Goal: Task Accomplishment & Management: Complete application form

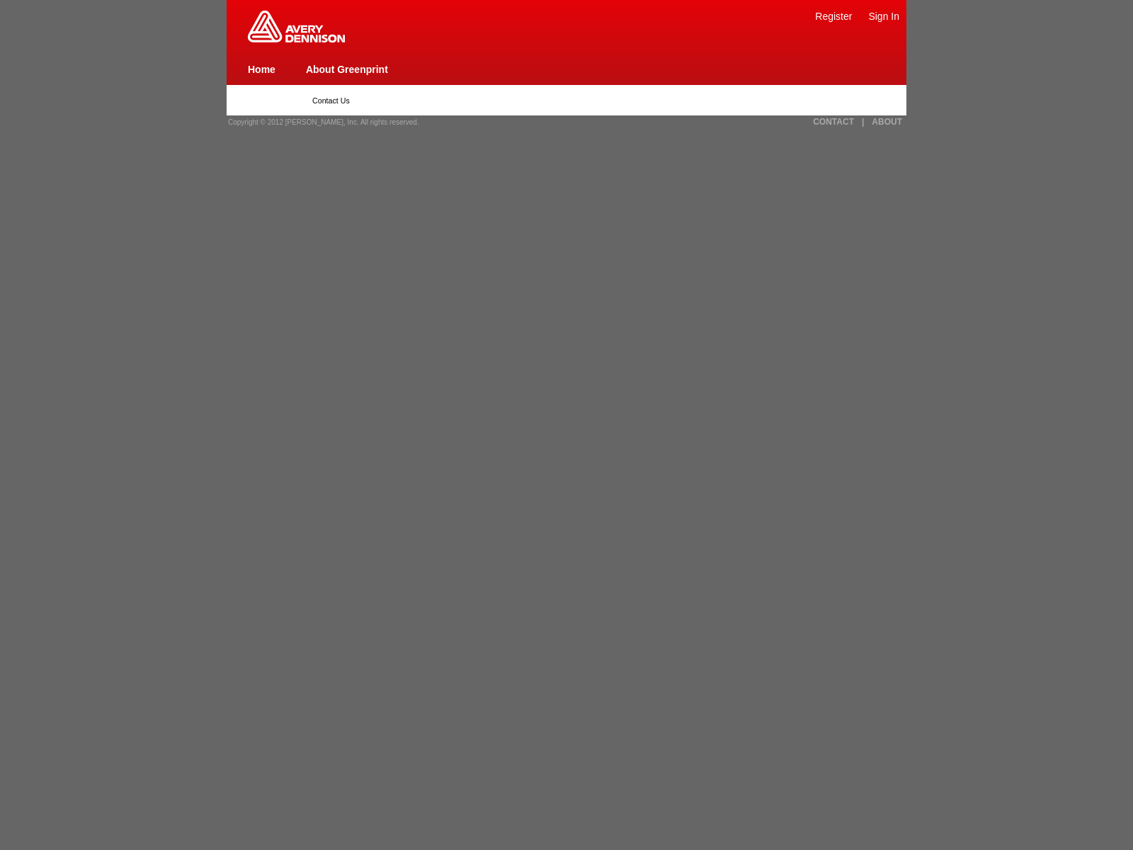
click at [833, 122] on link "CONTACT" at bounding box center [833, 122] width 41 height 10
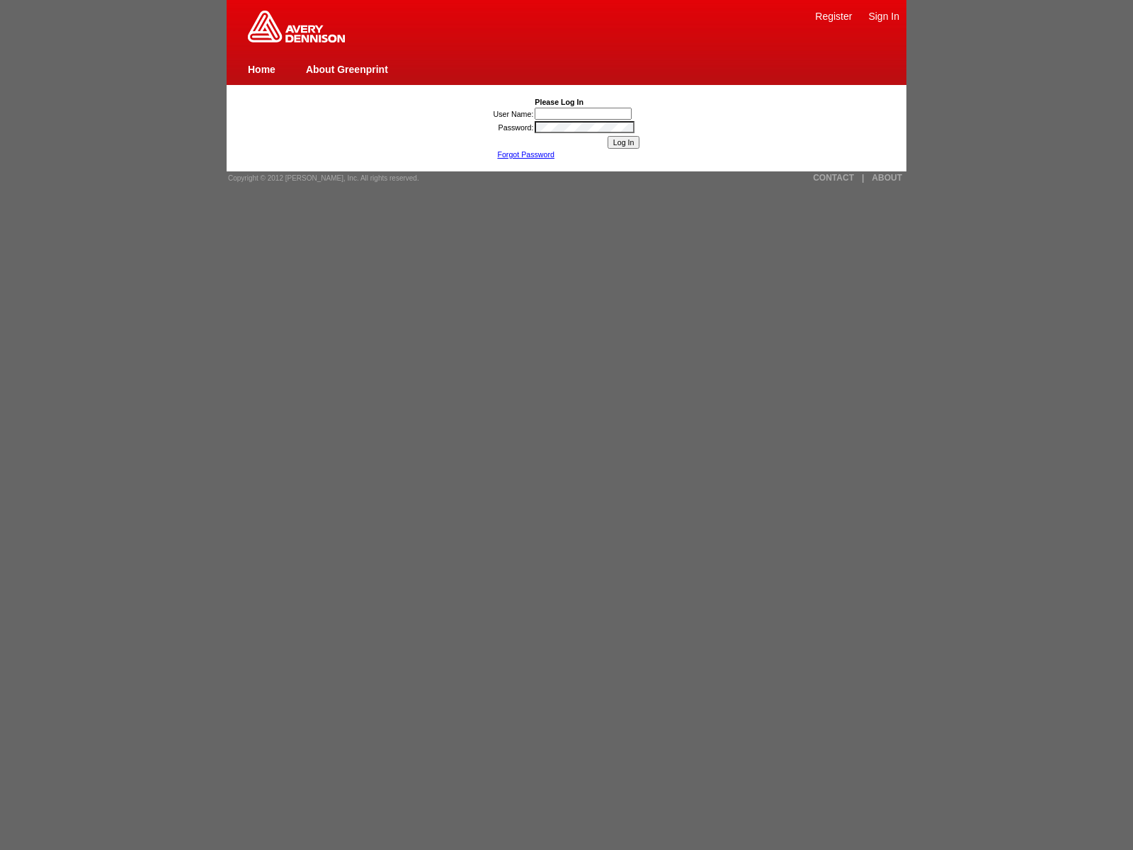
click at [525, 154] on link "Forgot Password" at bounding box center [525, 154] width 57 height 8
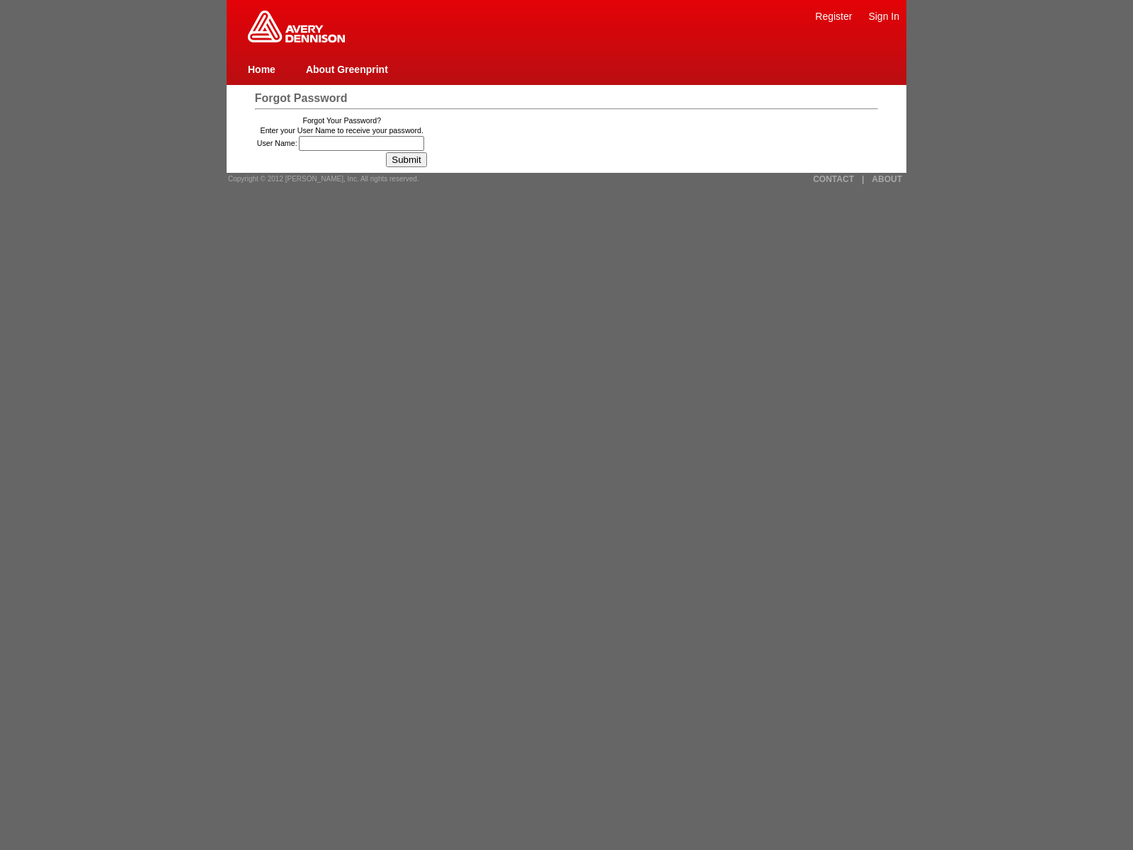
click at [319, 178] on span "Copyright © 2012 [PERSON_NAME], Inc. All rights reserved." at bounding box center [323, 179] width 191 height 8
type input "51was_ssga96hpodbnjaVasCript:/*-/*`/*`/*'/*"/**/(/* */oNcliCk=[DOMAIN_NAME]._te…"
